Goal: Information Seeking & Learning: Learn about a topic

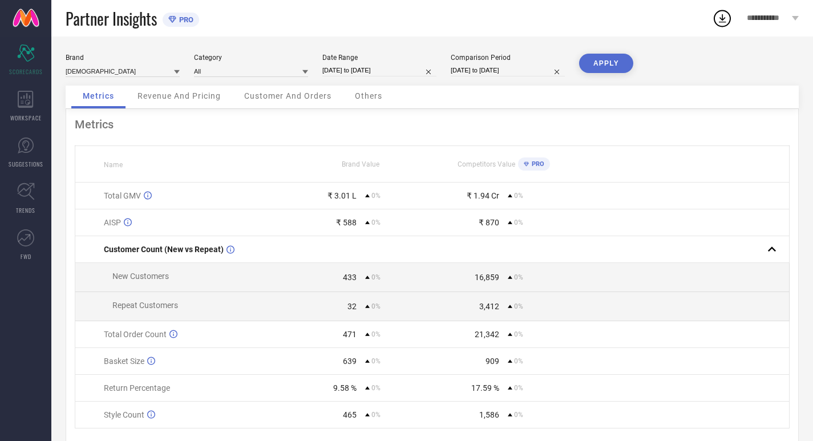
select select "7"
select select "2025"
select select "8"
select select "2025"
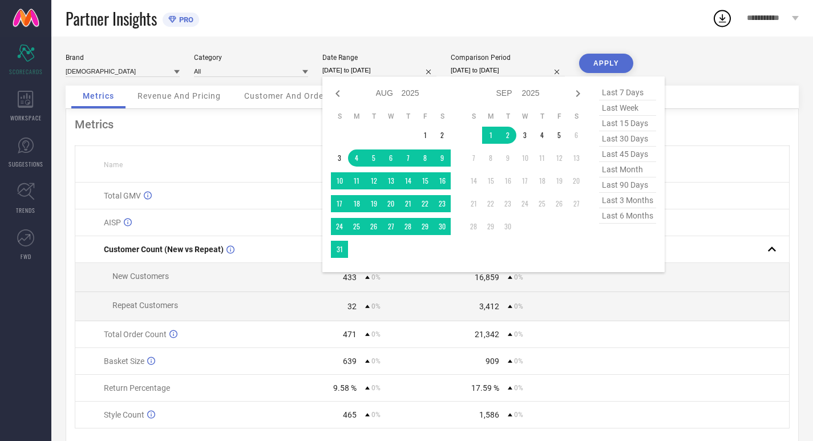
click at [377, 71] on input "[DATE] to [DATE]" at bounding box center [379, 70] width 114 height 12
click at [632, 143] on span "last 30 days" at bounding box center [627, 138] width 57 height 15
type input "[DATE] to [DATE]"
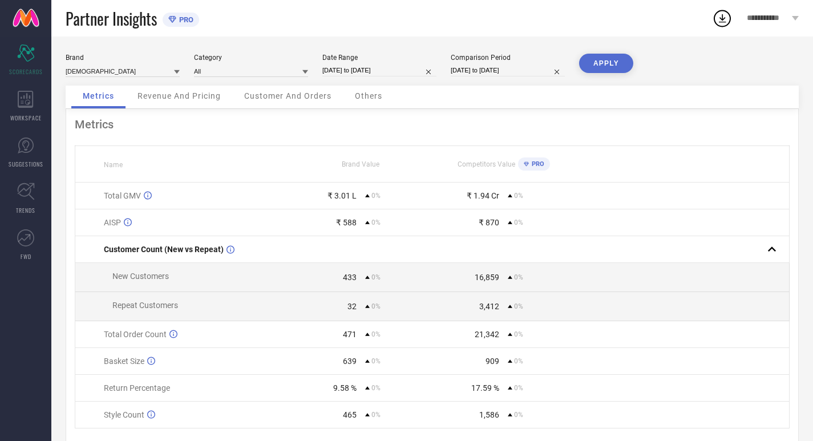
select select "7"
select select "2025"
select select "8"
select select "2025"
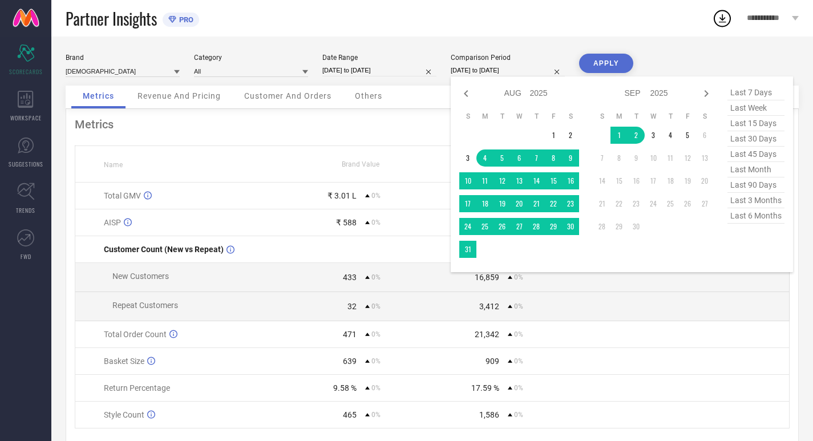
click at [491, 74] on input "[DATE] to [DATE]" at bounding box center [508, 70] width 114 height 12
click at [764, 135] on span "last 30 days" at bounding box center [755, 138] width 57 height 15
type input "[DATE] to [DATE]"
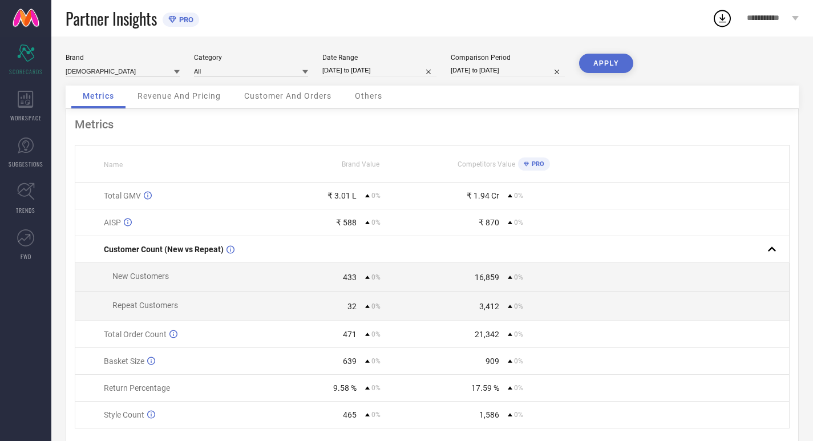
click at [613, 66] on button "APPLY" at bounding box center [606, 63] width 54 height 19
click at [34, 107] on div "WORKSPACE" at bounding box center [25, 106] width 51 height 46
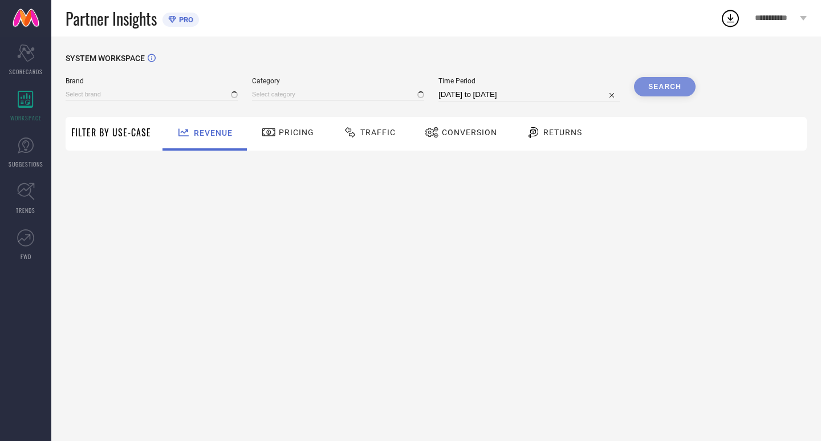
type input "[DEMOGRAPHIC_DATA]"
type input "All"
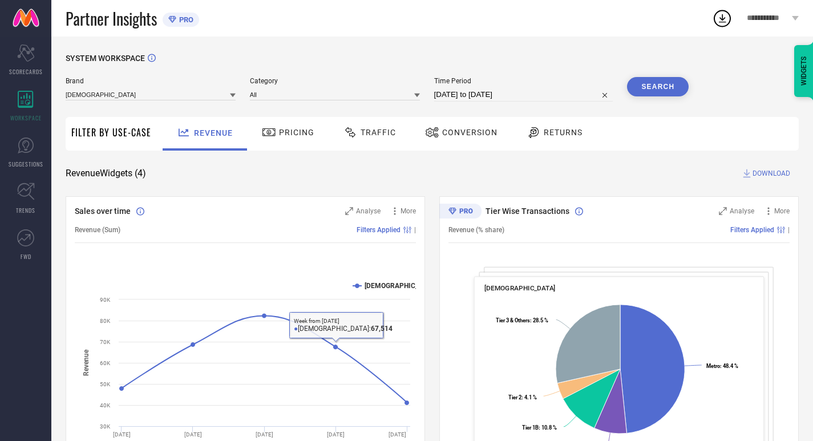
click at [267, 133] on icon at bounding box center [268, 132] width 13 height 8
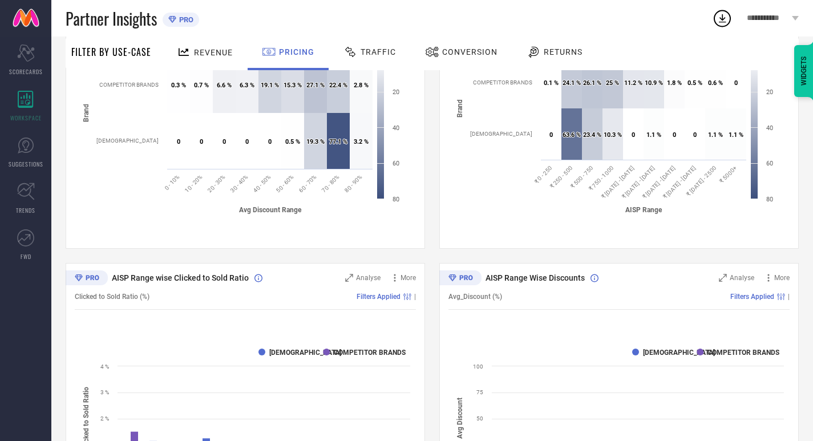
scroll to position [246, 0]
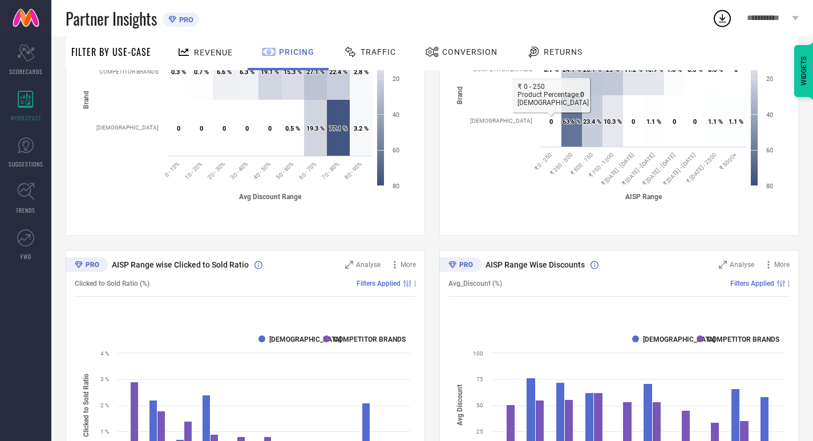
click at [411, 49] on div "Conversion" at bounding box center [461, 54] width 101 height 34
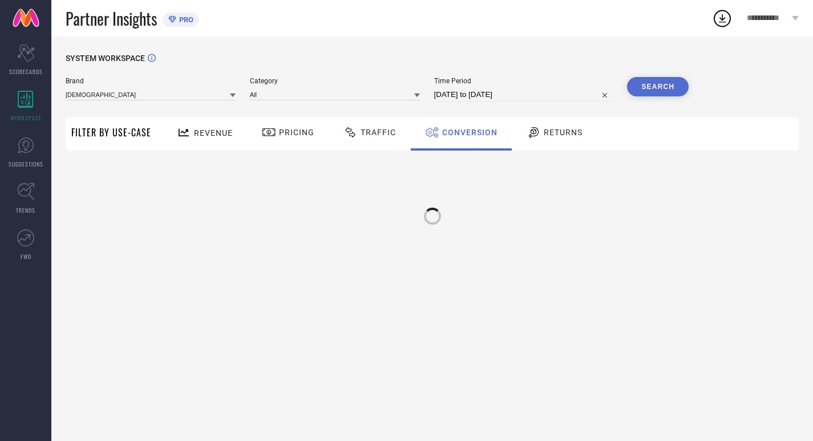
scroll to position [0, 0]
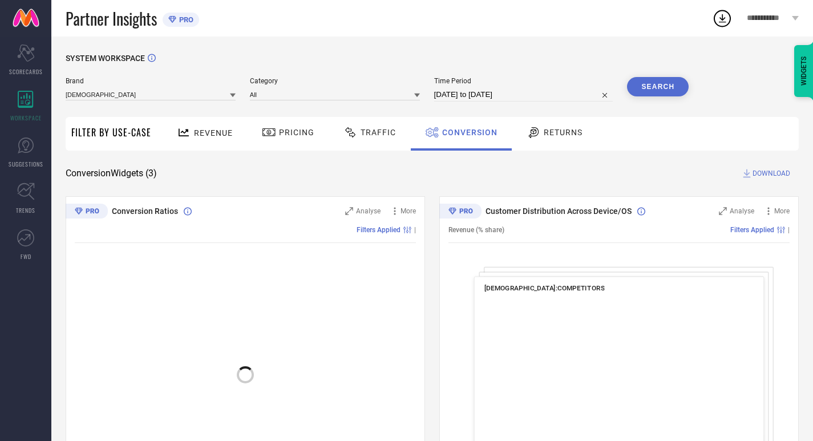
click at [387, 145] on div "Traffic" at bounding box center [369, 134] width 81 height 34
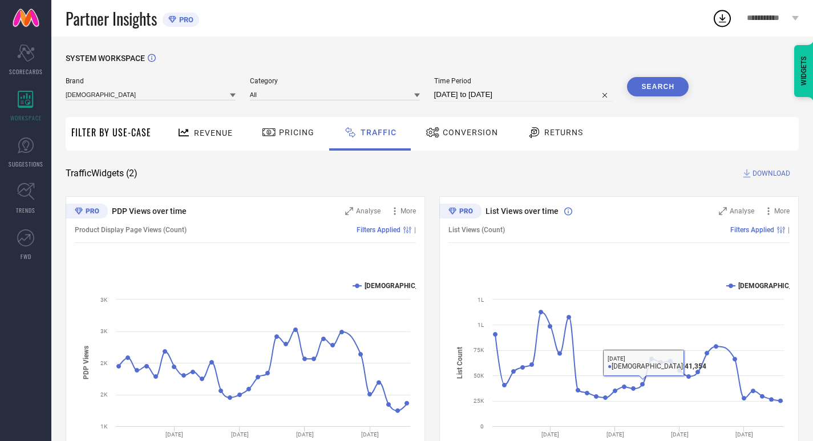
click at [459, 141] on div "Conversion" at bounding box center [462, 132] width 78 height 19
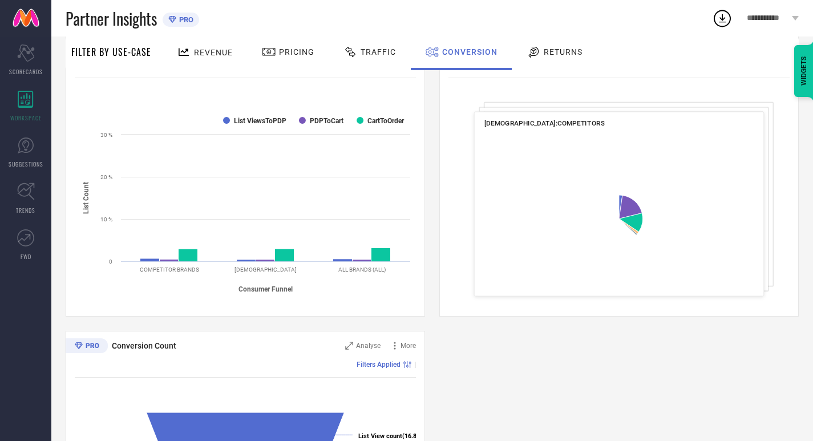
scroll to position [167, 0]
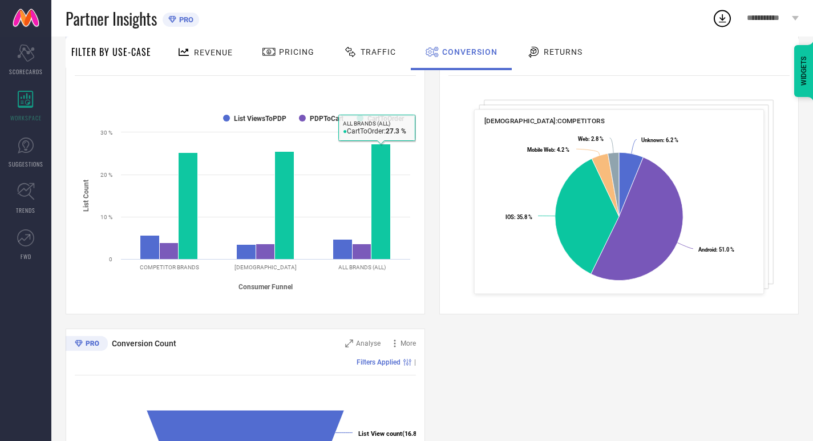
click at [530, 41] on div "Returns" at bounding box center [554, 54] width 84 height 34
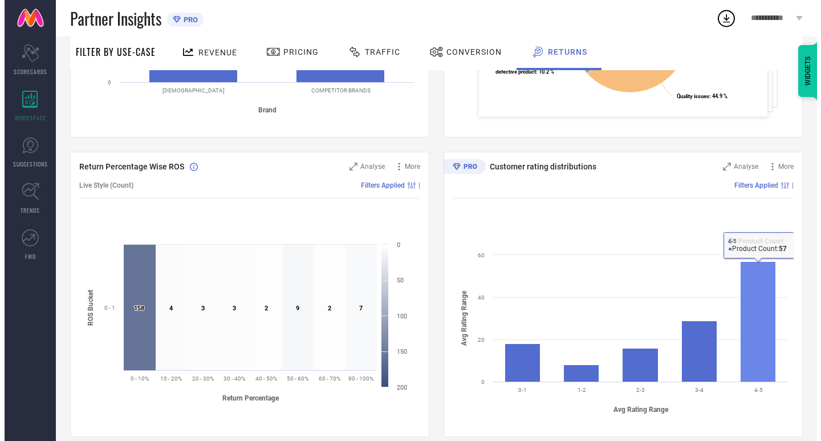
scroll to position [341, 0]
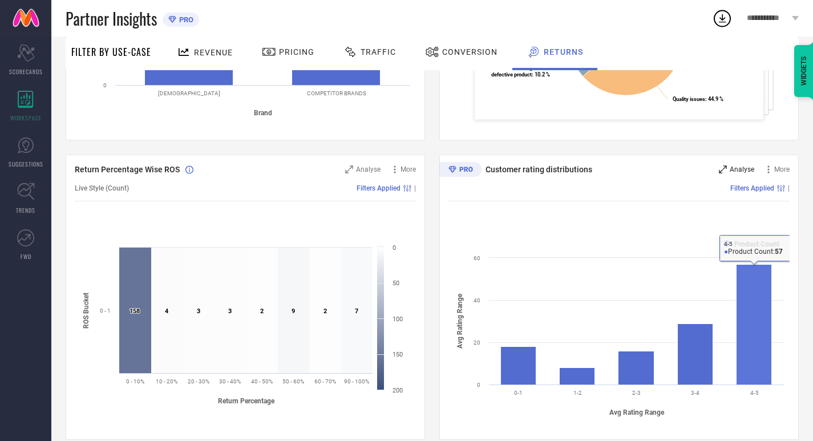
click at [725, 167] on icon at bounding box center [723, 169] width 8 height 8
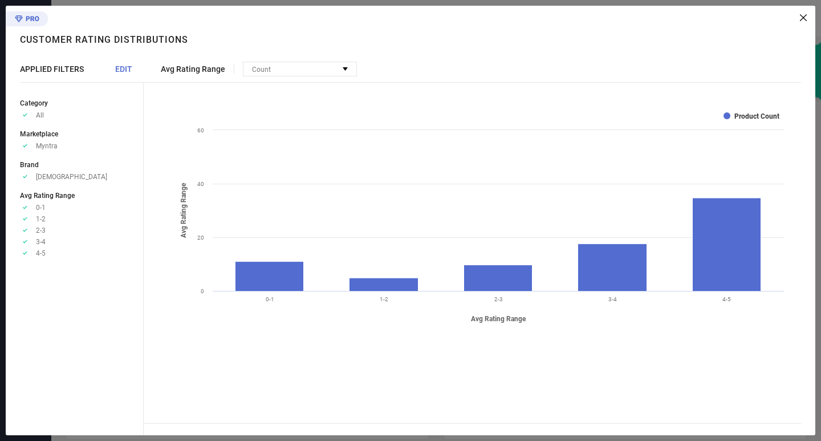
click at [296, 262] on rect at bounding box center [270, 277] width 68 height 30
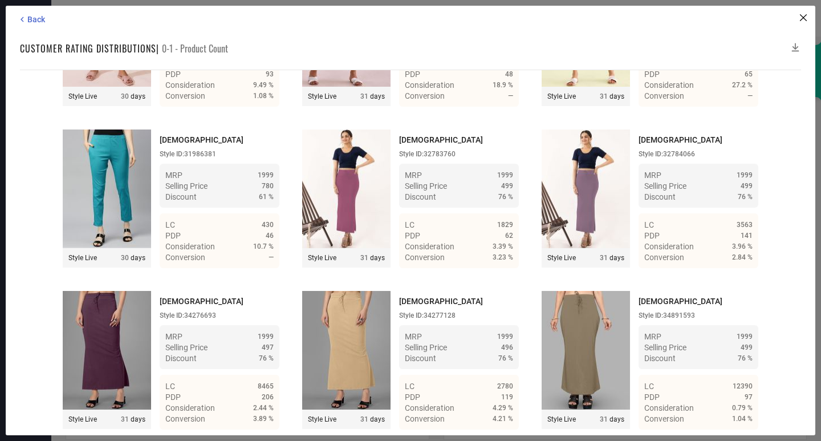
scroll to position [1125, 0]
click at [784, 415] on div "Time Duration: MRP : High to Low MRP : Low to High Discount : High to Low Disco…" at bounding box center [411, 253] width 782 height 366
click at [41, 18] on span "Back" at bounding box center [36, 19] width 18 height 9
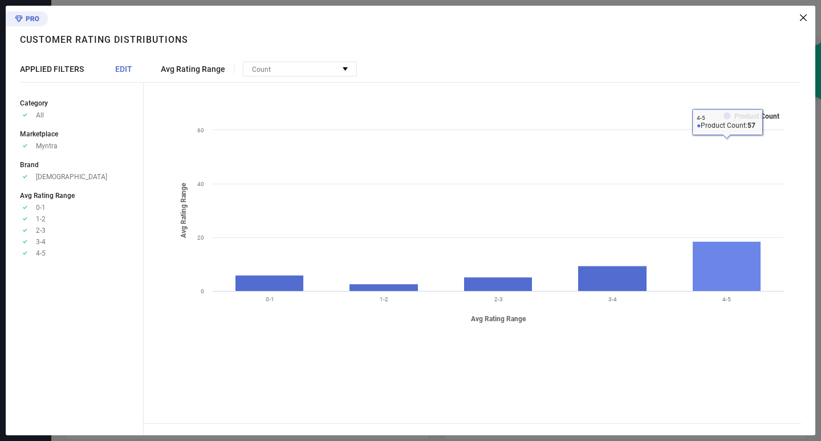
click at [736, 265] on rect at bounding box center [727, 267] width 68 height 50
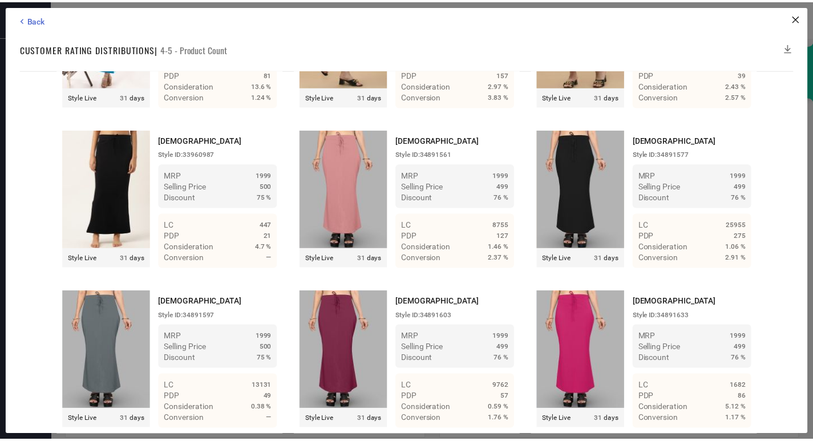
scroll to position [3378, 0]
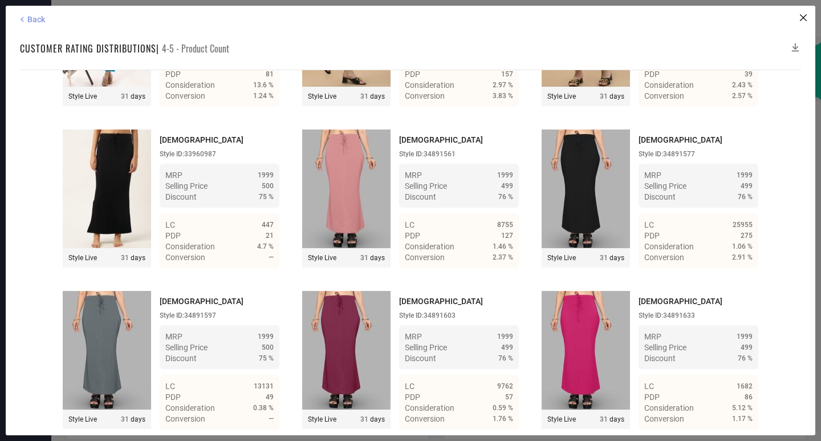
click at [37, 19] on span "Back" at bounding box center [36, 19] width 18 height 9
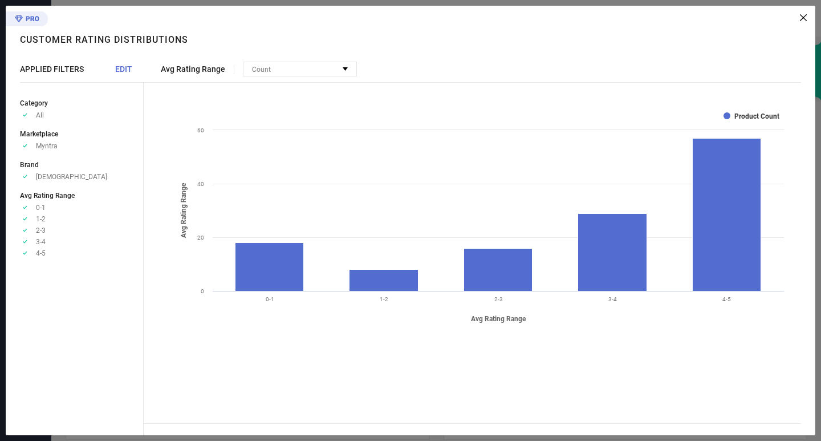
click at [811, 21] on div "Avg Rating Range Count No options available Created with Highcharts 9.3.3 Avg R…" at bounding box center [480, 221] width 672 height 430
click at [799, 18] on div at bounding box center [475, 17] width 663 height 7
click at [811, 18] on div "Avg Rating Range Count No options available Created with Highcharts 9.3.3 Avg R…" at bounding box center [480, 221] width 672 height 430
click at [800, 19] on icon at bounding box center [803, 17] width 7 height 7
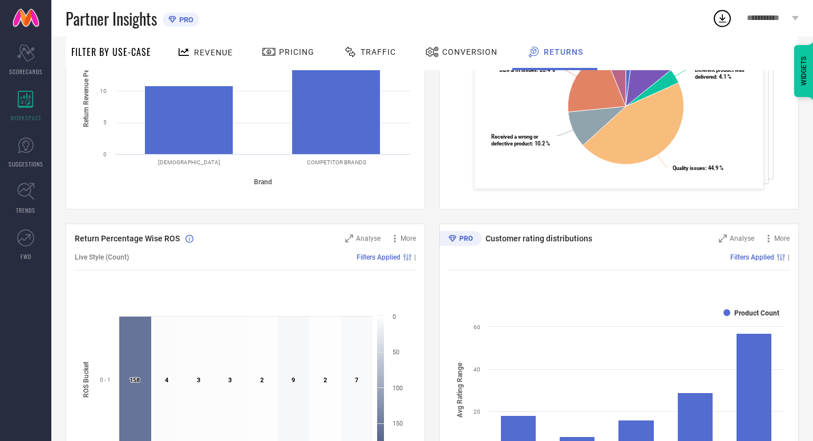
scroll to position [170, 0]
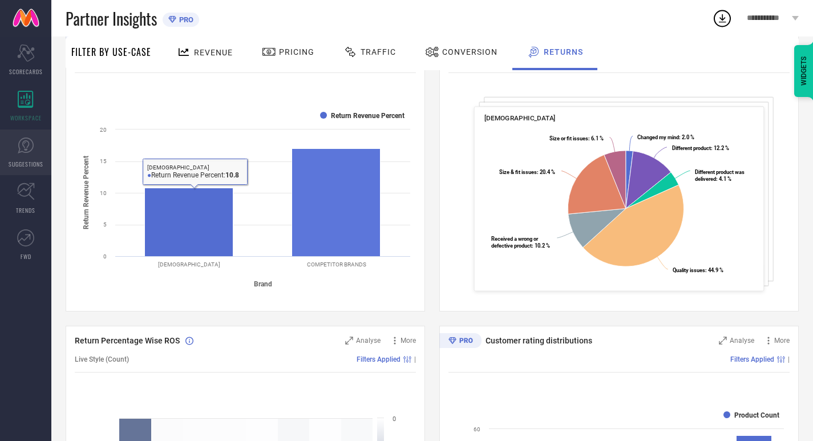
click at [0, 169] on link "SUGGESTIONS" at bounding box center [25, 152] width 51 height 46
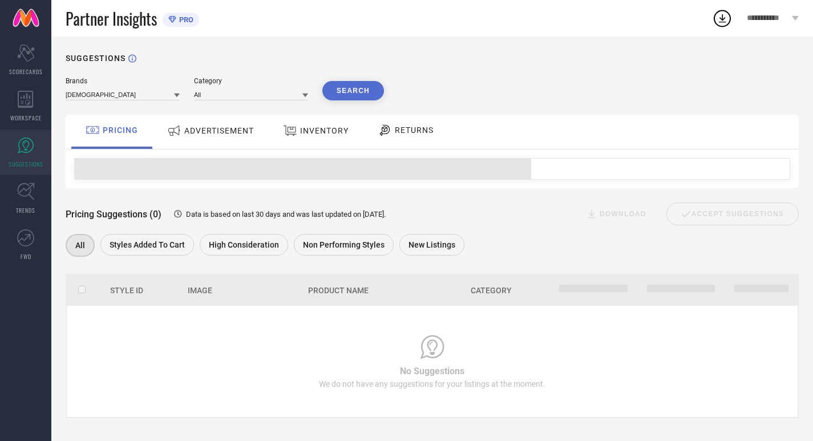
click at [213, 140] on div "ADVERTISEMENT" at bounding box center [210, 130] width 92 height 21
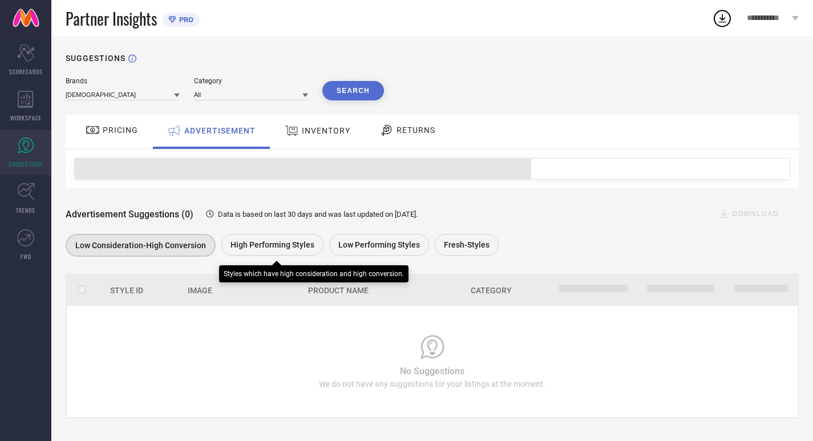
click at [294, 238] on div "High Performing Styles" at bounding box center [272, 245] width 102 height 22
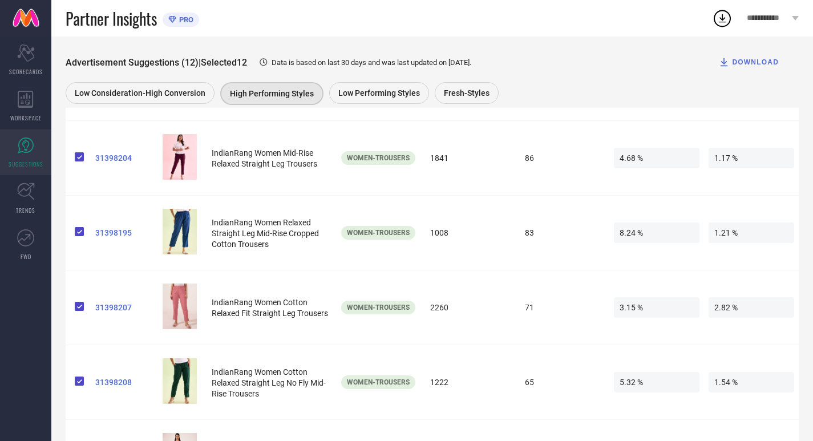
scroll to position [781, 0]
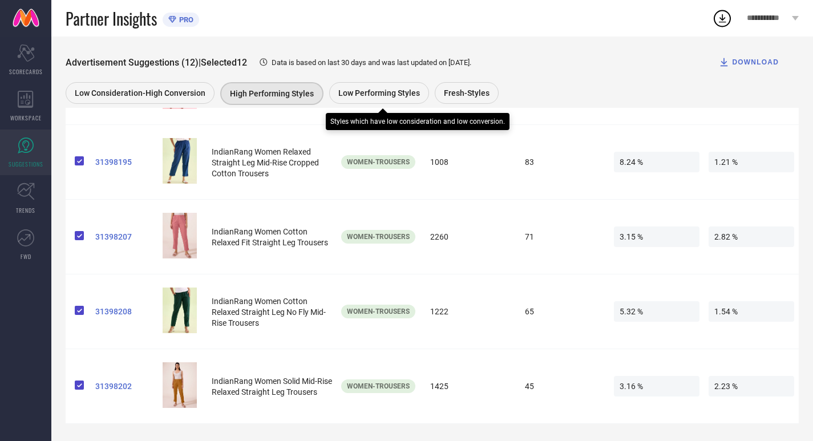
click at [361, 88] on span "Low Performing Styles" at bounding box center [379, 92] width 82 height 9
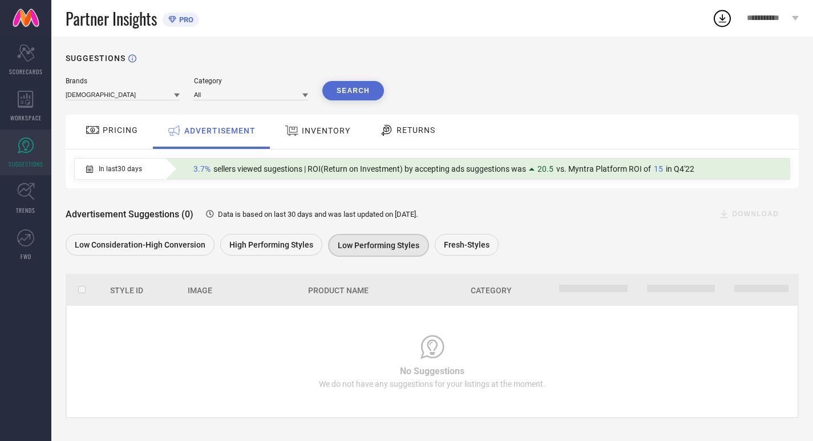
click at [448, 236] on div "Fresh-Styles" at bounding box center [467, 245] width 64 height 22
click at [27, 15] on link at bounding box center [25, 18] width 51 height 37
